Goal: Find specific page/section: Find specific page/section

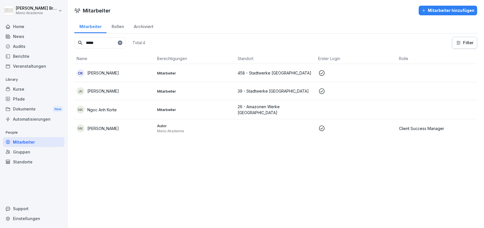
click at [31, 142] on div "Mitarbeiter" at bounding box center [34, 142] width 62 height 10
click at [29, 160] on div "Standorte" at bounding box center [34, 162] width 62 height 10
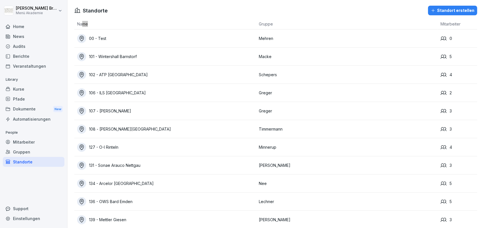
scroll to position [1789, 0]
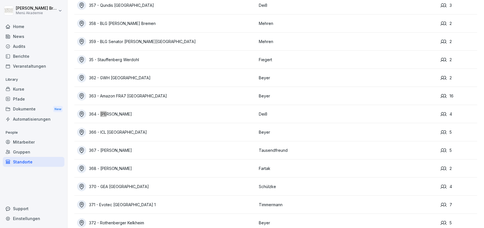
click at [124, 115] on div "364 - [PERSON_NAME]" at bounding box center [166, 113] width 179 height 9
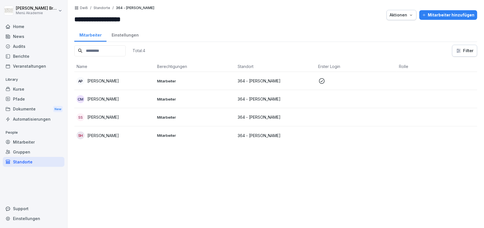
click at [92, 99] on p "[PERSON_NAME]" at bounding box center [103, 99] width 32 height 6
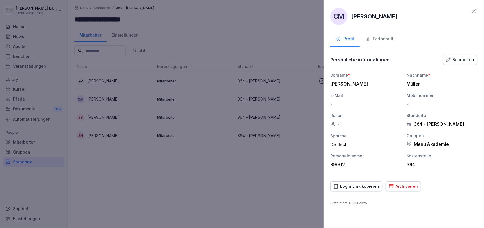
click at [378, 37] on div "Fortschritt" at bounding box center [380, 39] width 28 height 7
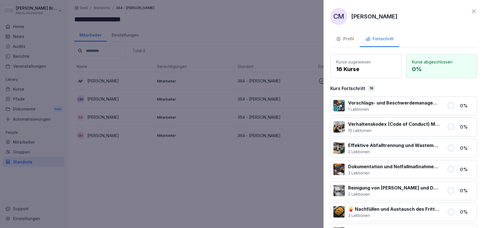
click at [345, 39] on div "Profil" at bounding box center [345, 39] width 18 height 7
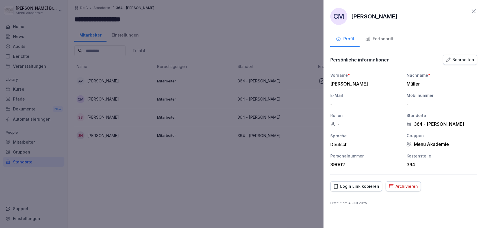
click at [356, 186] on div "Login Link kopieren" at bounding box center [357, 186] width 46 height 6
